Goal: Task Accomplishment & Management: Manage account settings

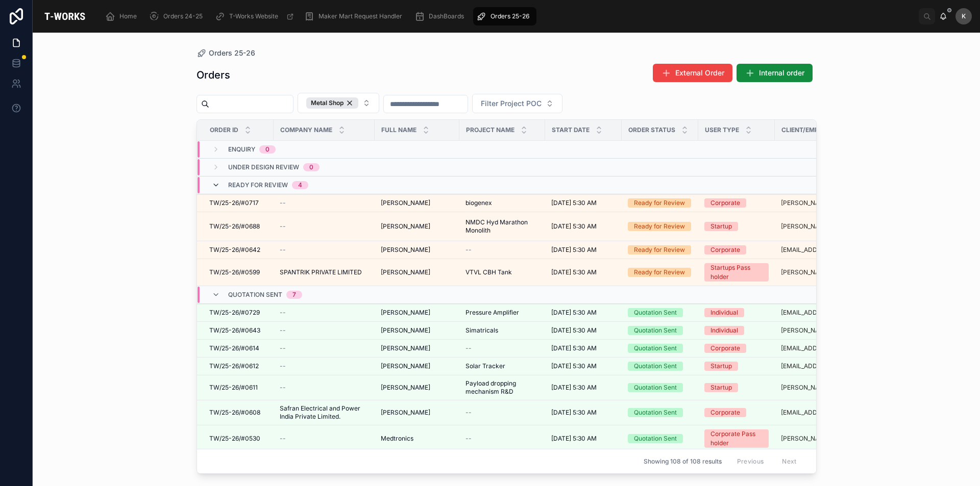
click at [214, 185] on icon at bounding box center [216, 185] width 8 height 8
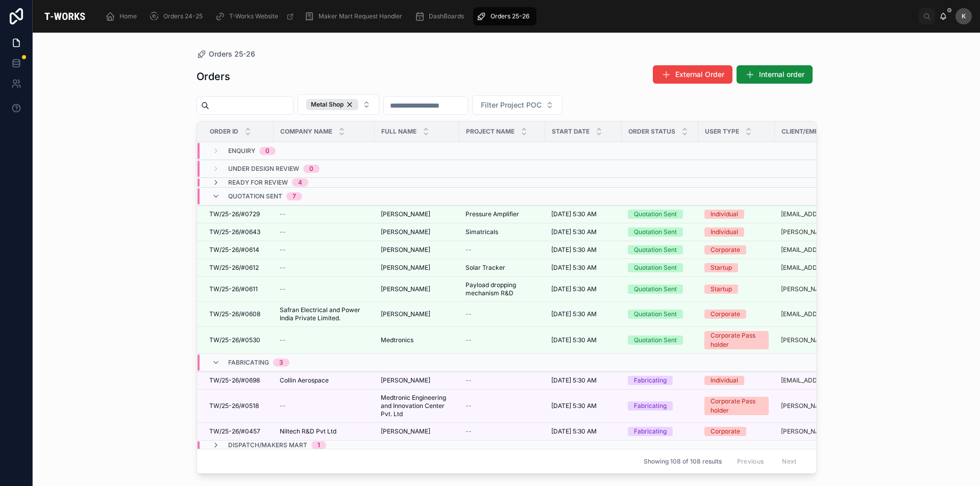
click at [214, 185] on icon at bounding box center [216, 183] width 8 height 8
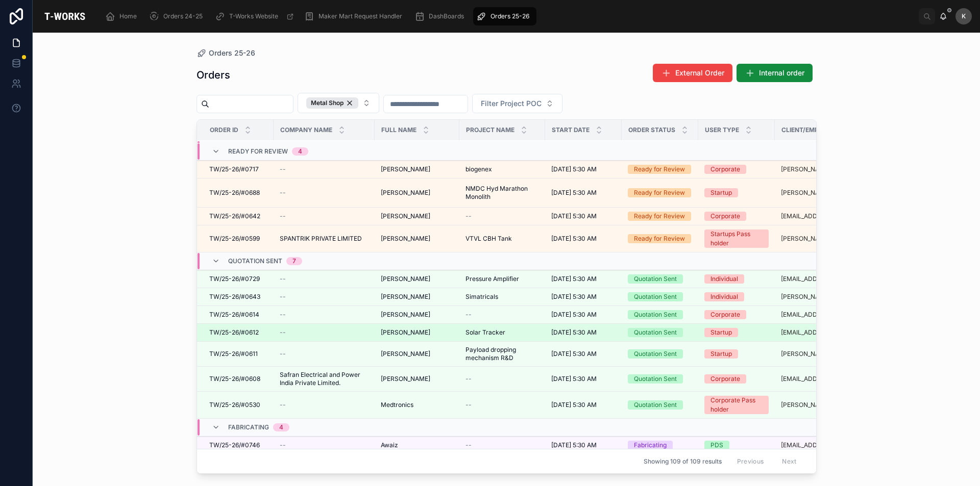
scroll to position [135, 0]
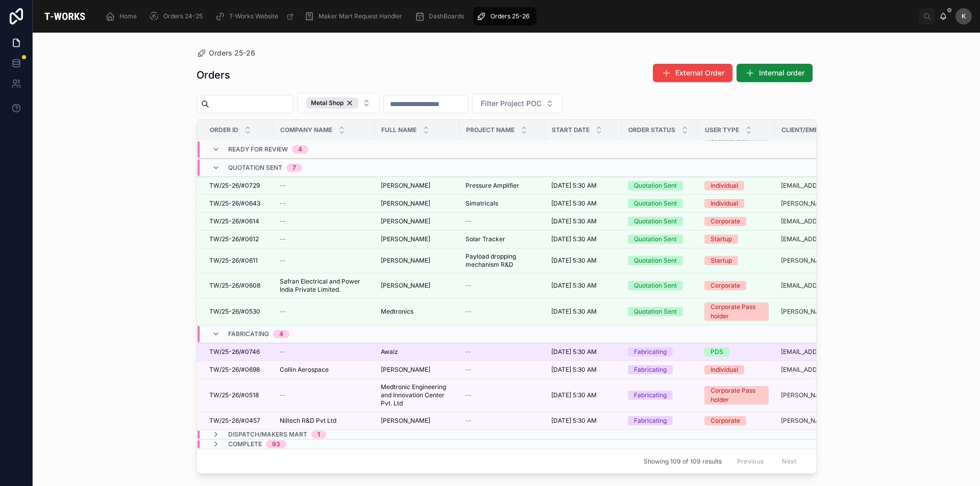
click at [238, 348] on span "TW/25-26/#0746" at bounding box center [234, 352] width 51 height 8
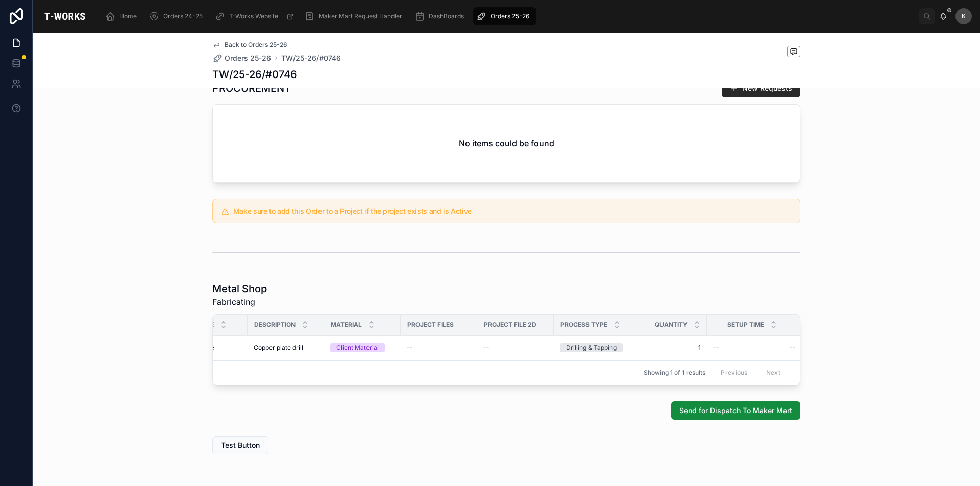
scroll to position [0, 89]
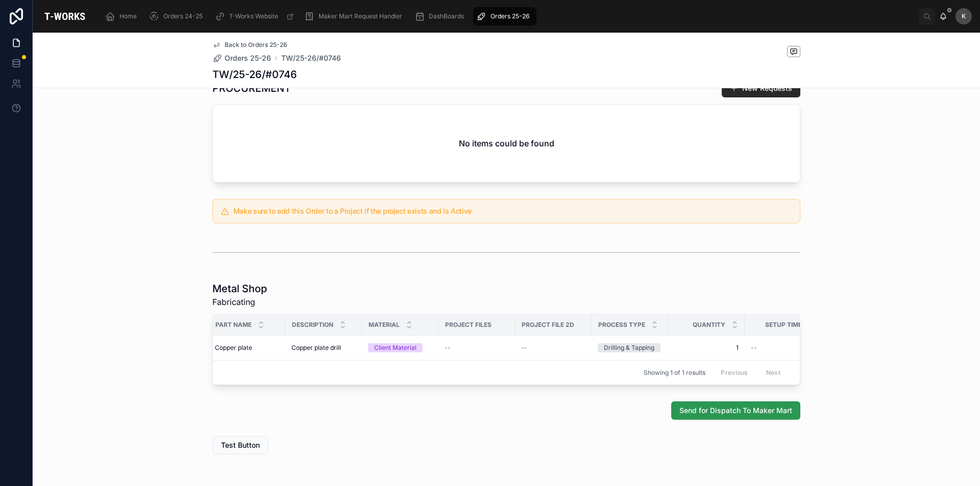
click at [758, 416] on span "Send for Dispatch To Maker Mart" at bounding box center [735, 411] width 113 height 10
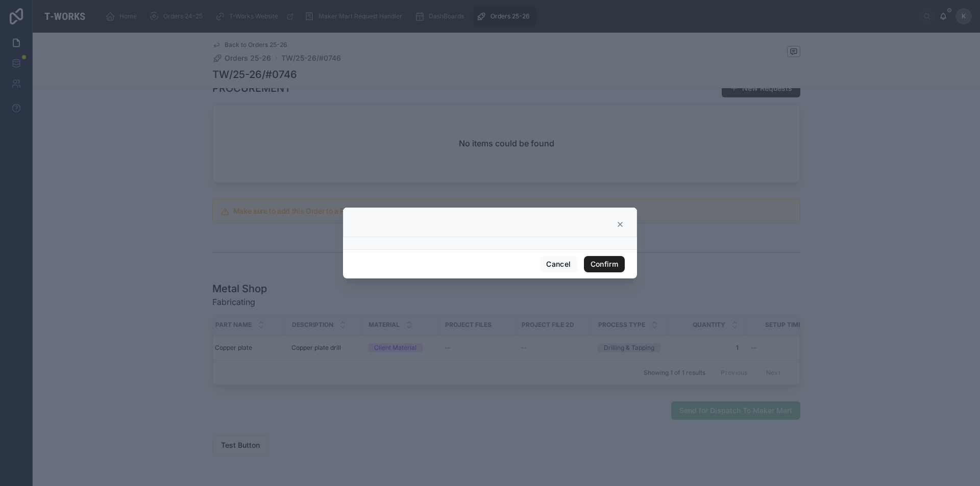
click at [609, 265] on button "Confirm" at bounding box center [604, 264] width 41 height 16
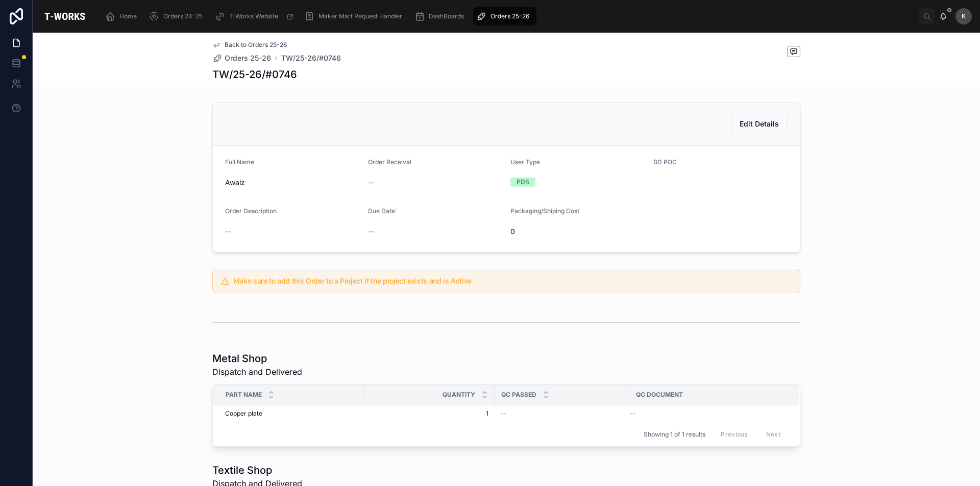
scroll to position [0, 0]
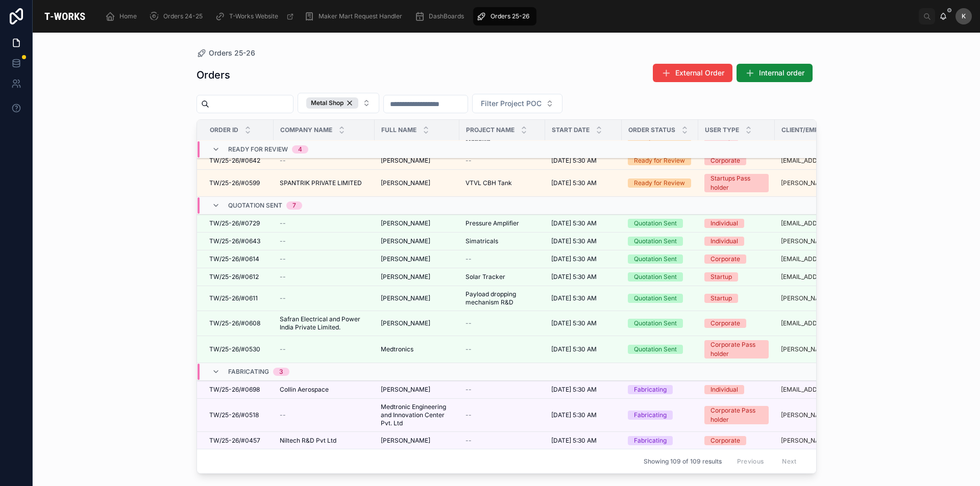
scroll to position [117, 0]
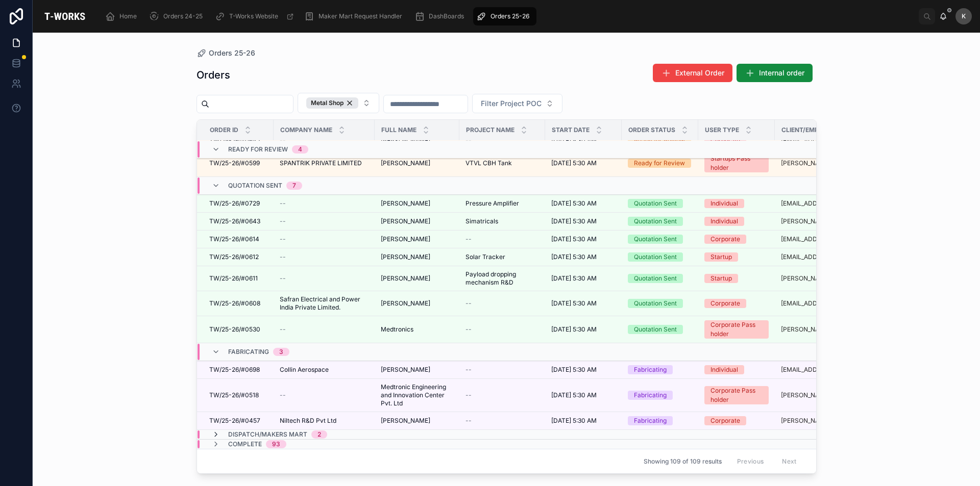
click at [217, 431] on icon at bounding box center [216, 435] width 8 height 8
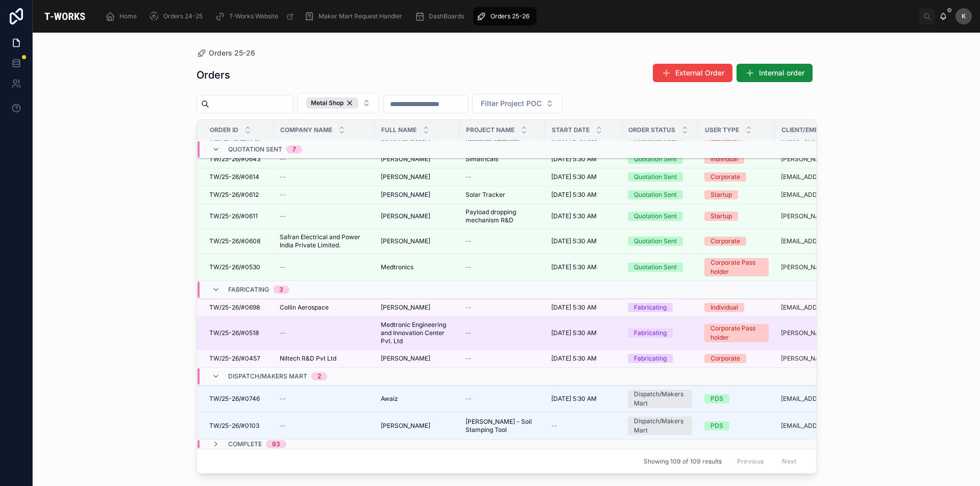
scroll to position [0, 0]
